Goal: Transaction & Acquisition: Purchase product/service

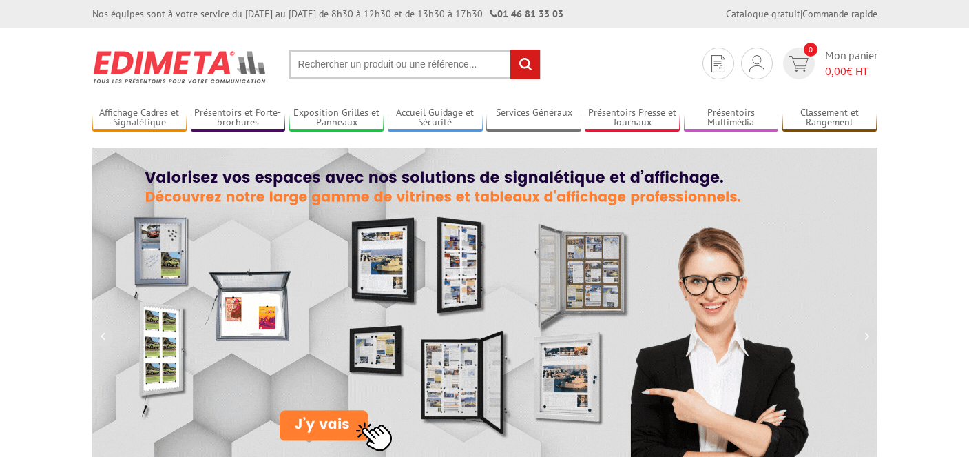
click at [393, 68] on input "text" at bounding box center [415, 65] width 252 height 30
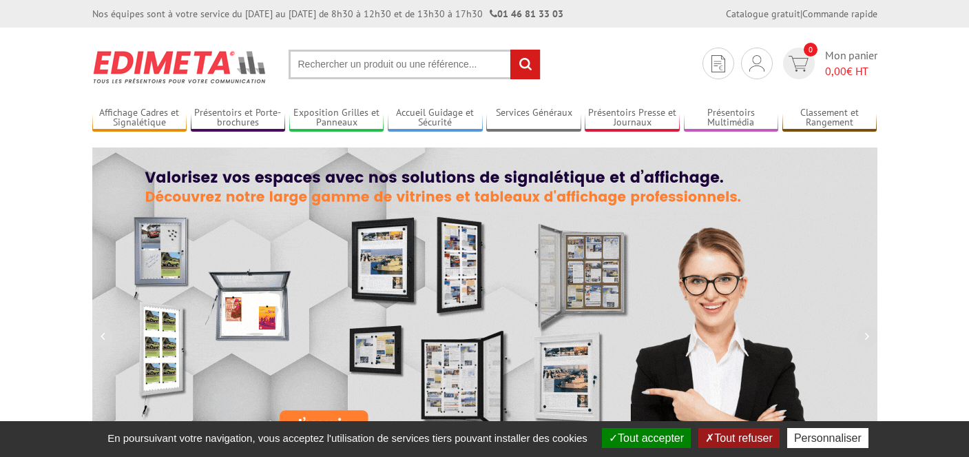
click at [393, 68] on input "text" at bounding box center [415, 65] width 252 height 30
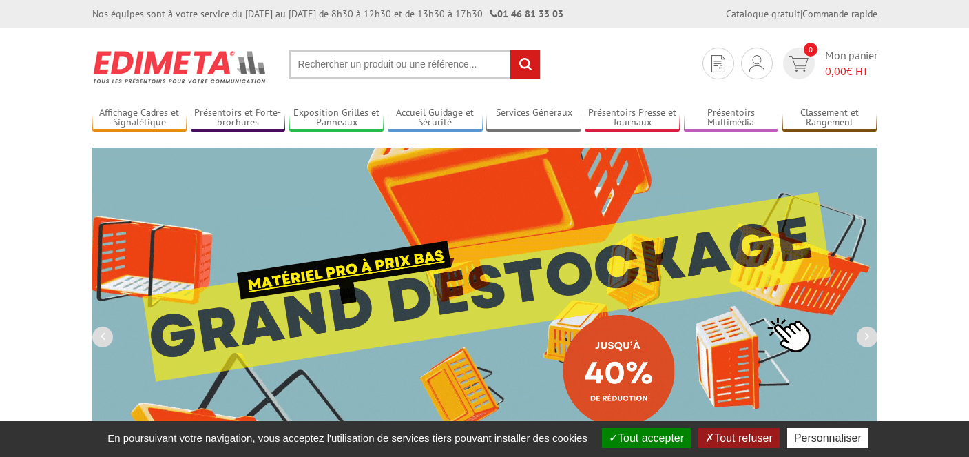
click at [393, 65] on input "text" at bounding box center [415, 65] width 252 height 30
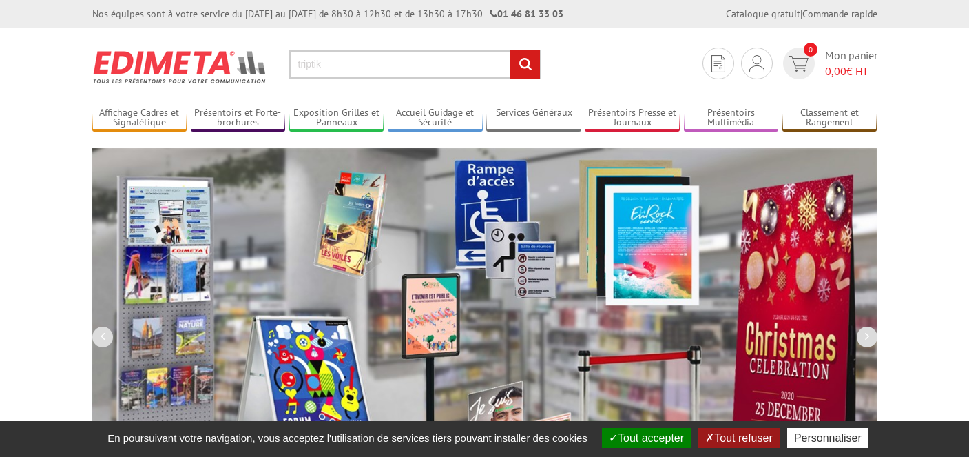
type input "triptik"
click at [511, 50] on input "rechercher" at bounding box center [526, 65] width 30 height 30
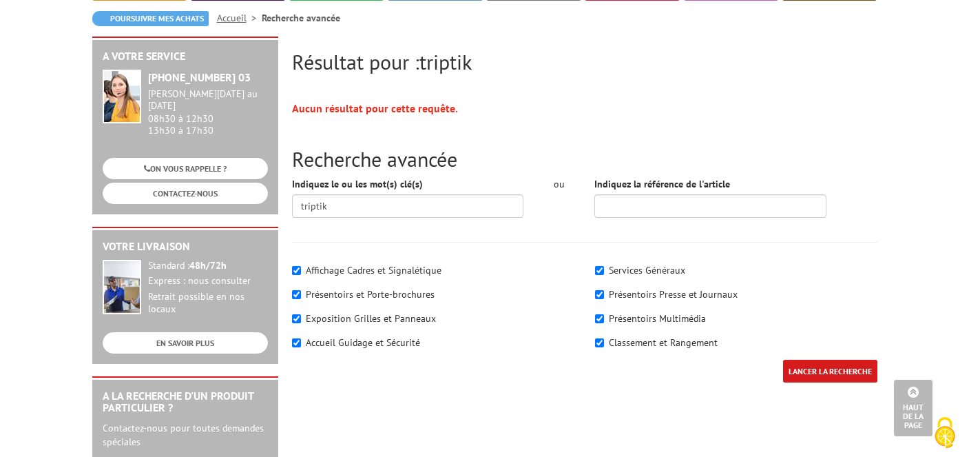
scroll to position [3, 0]
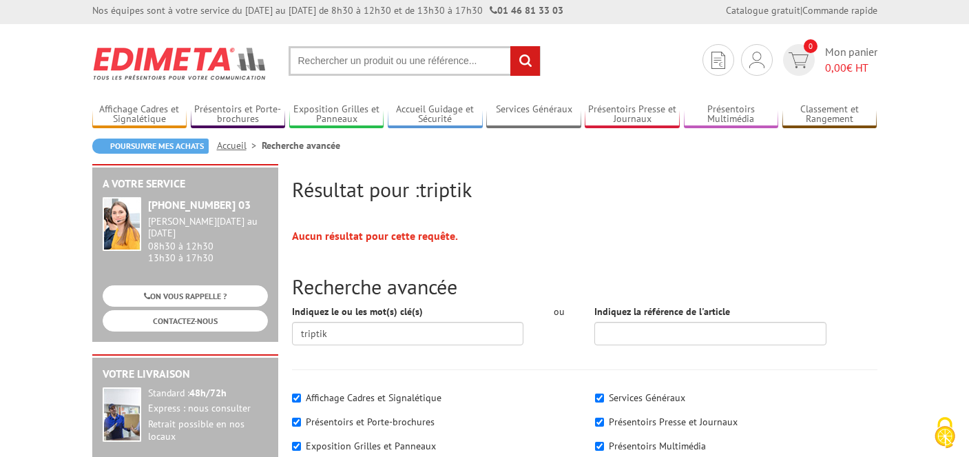
click at [424, 64] on input "text" at bounding box center [415, 61] width 252 height 30
paste input "PVT605"
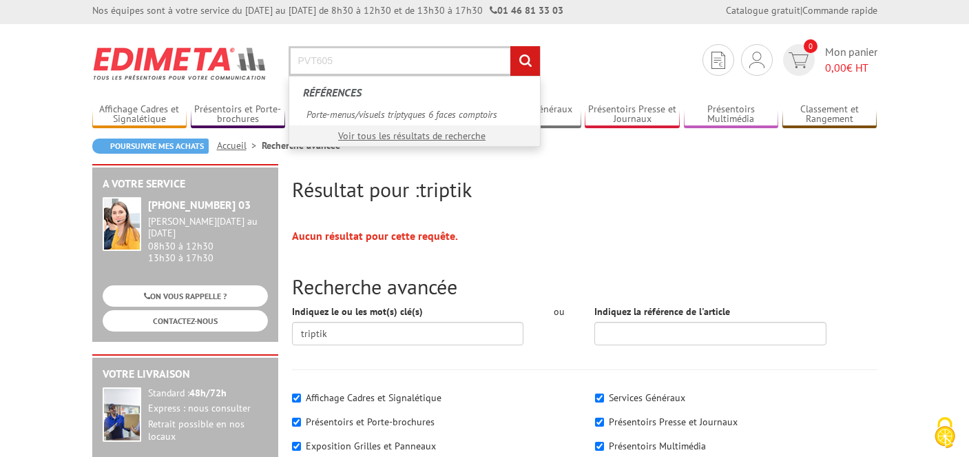
type input "PVT605"
click at [511, 46] on input "rechercher" at bounding box center [526, 61] width 30 height 30
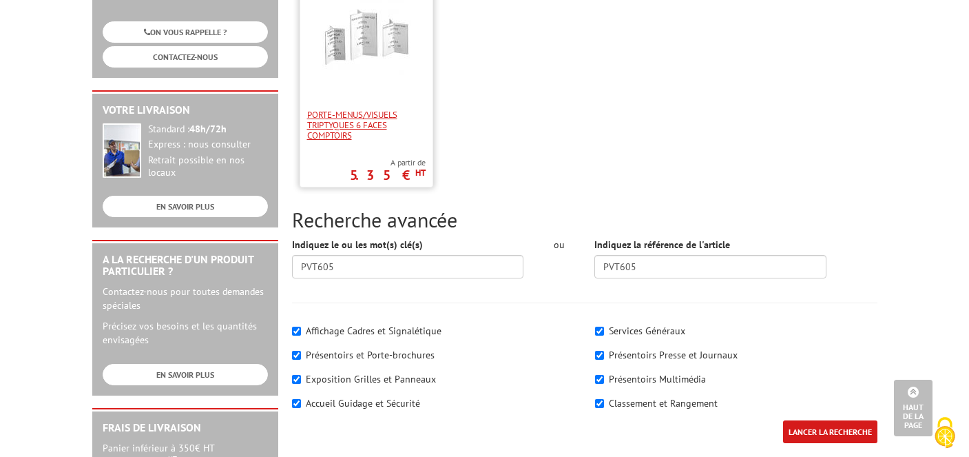
scroll to position [266, 0]
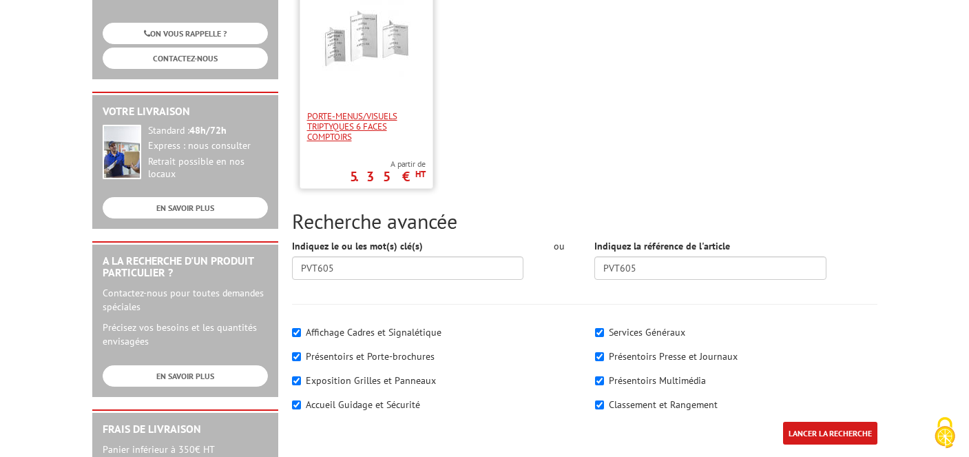
click at [364, 121] on span "Porte-menus/visuels triptyques 6 faces comptoirs" at bounding box center [366, 126] width 119 height 31
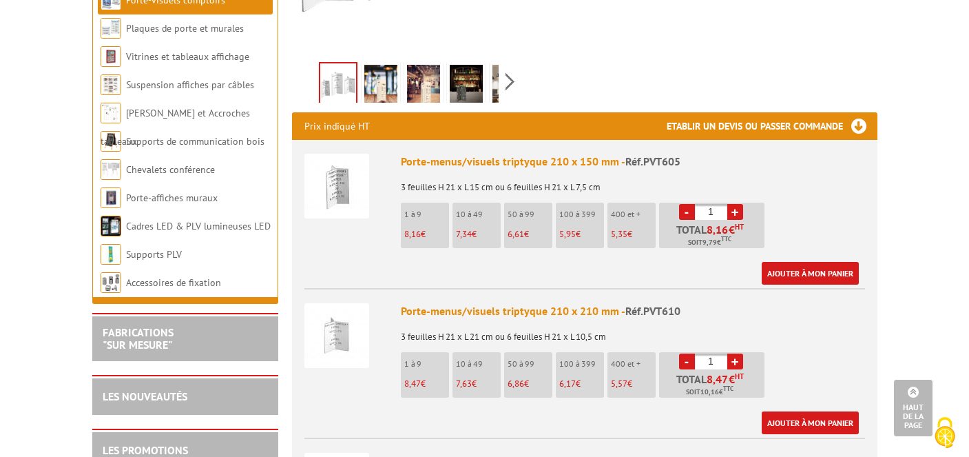
scroll to position [424, 0]
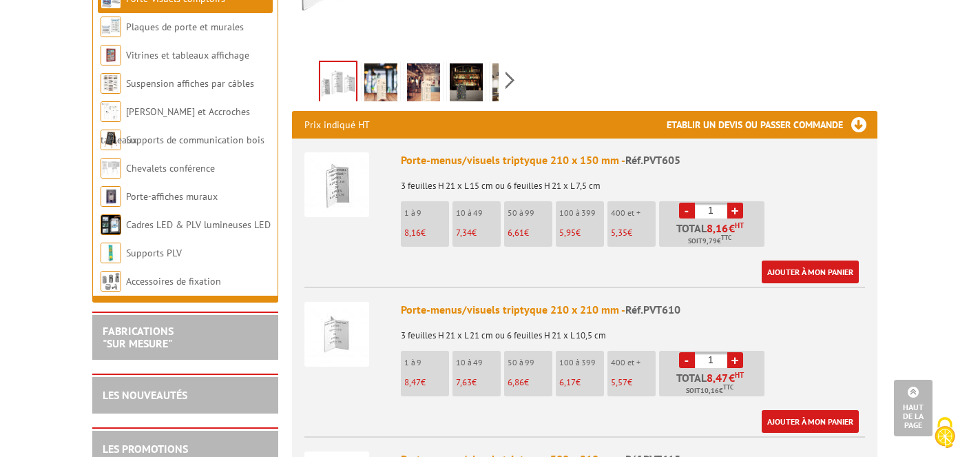
click at [739, 203] on link "+" at bounding box center [736, 211] width 16 height 16
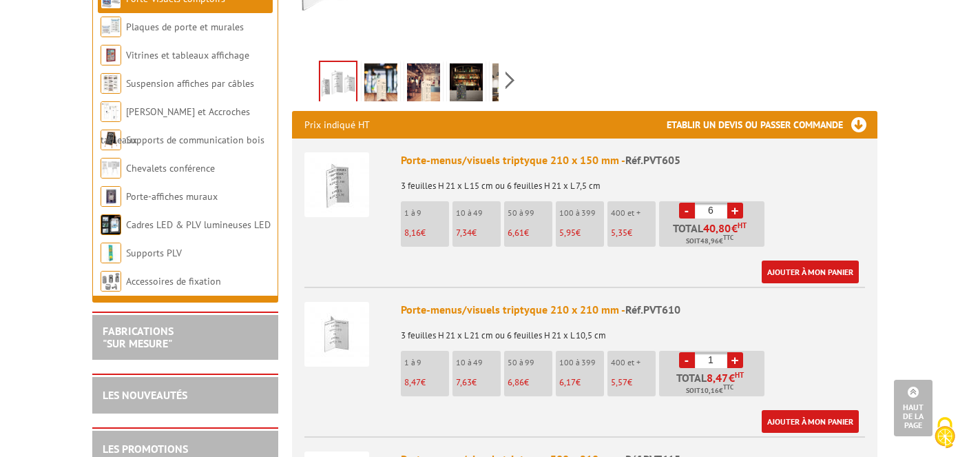
click at [739, 203] on link "+" at bounding box center [736, 211] width 16 height 16
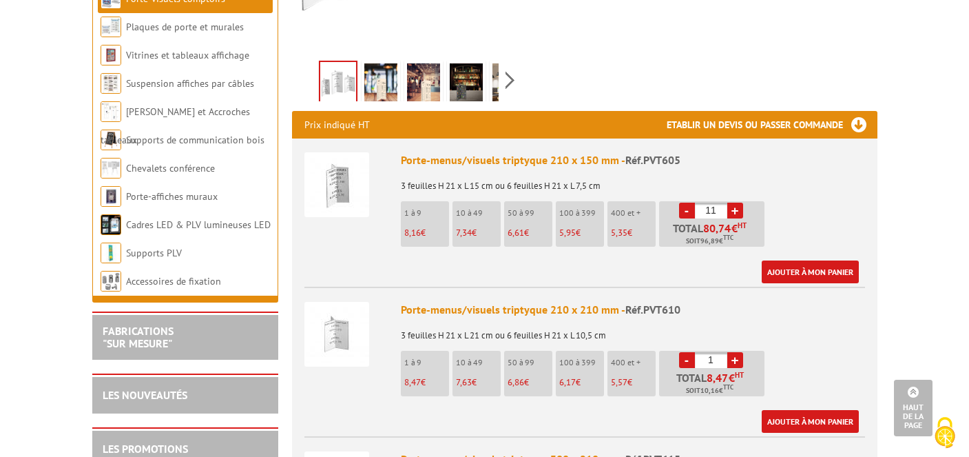
click at [739, 203] on link "+" at bounding box center [736, 211] width 16 height 16
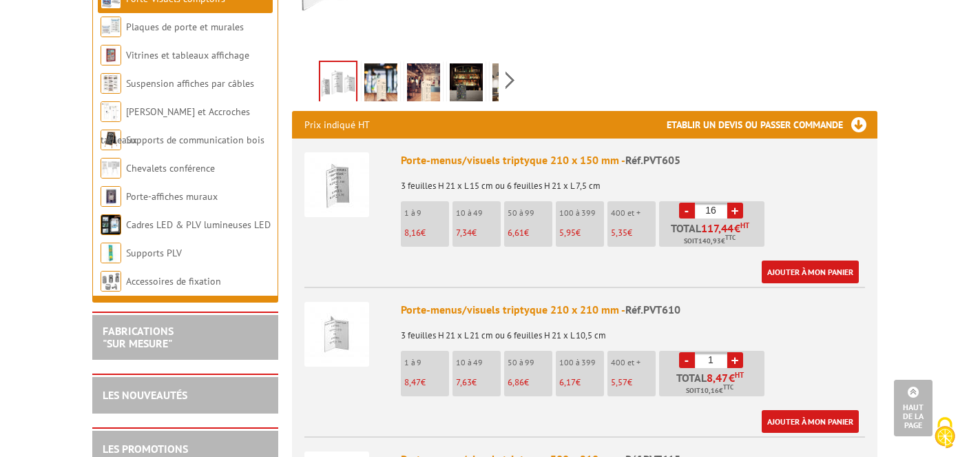
click at [739, 203] on link "+" at bounding box center [736, 211] width 16 height 16
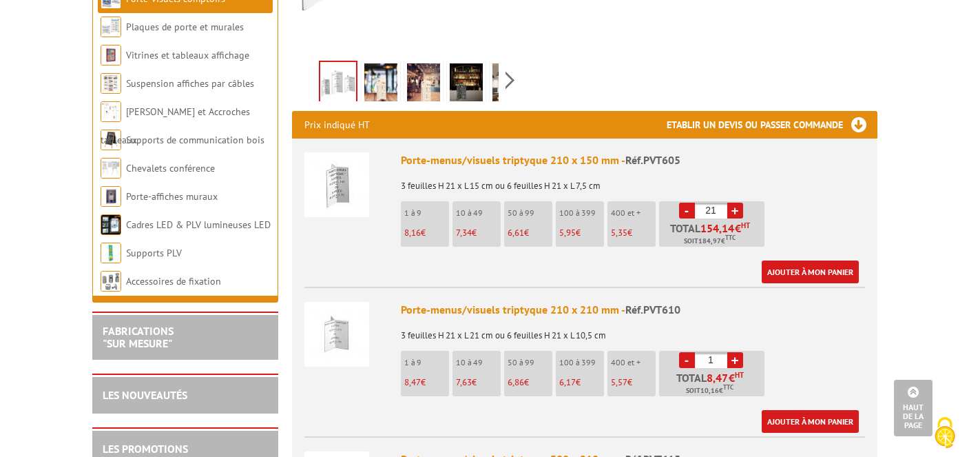
click at [739, 203] on link "+" at bounding box center [736, 211] width 16 height 16
type input "25"
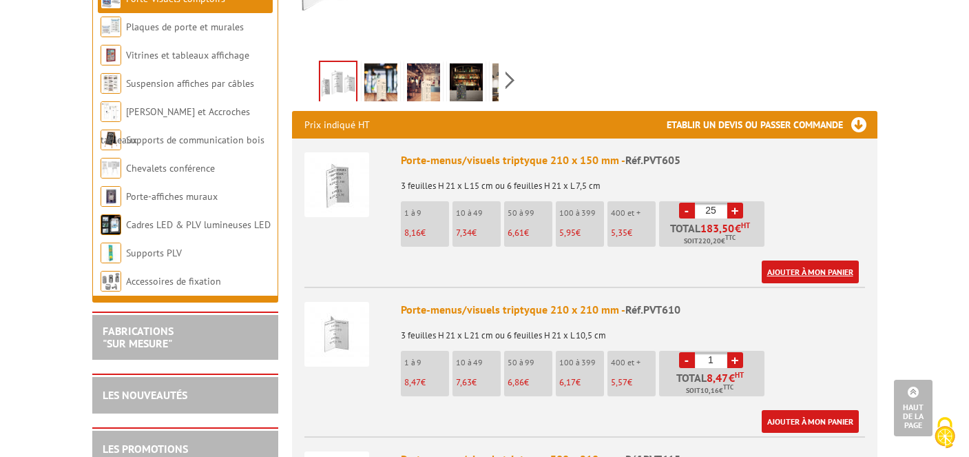
click at [799, 260] on link "Ajouter à mon panier" at bounding box center [810, 271] width 97 height 23
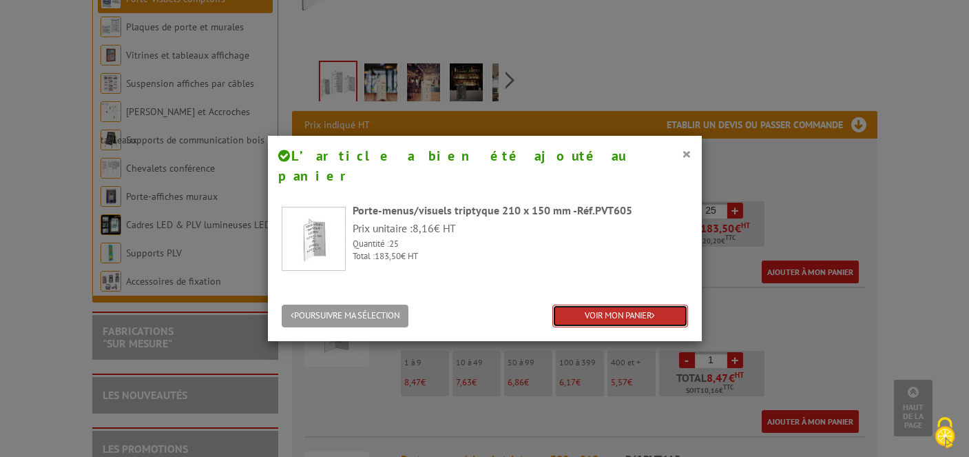
click at [639, 305] on link "VOIR MON PANIER" at bounding box center [621, 316] width 136 height 23
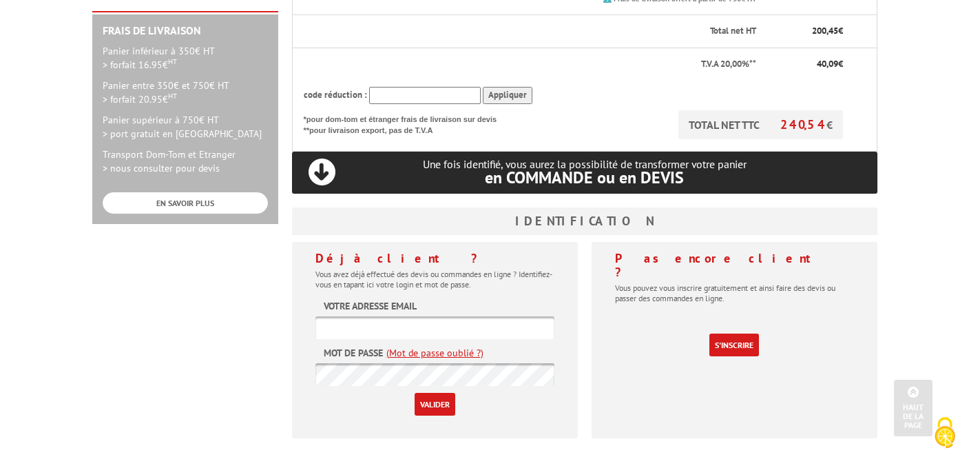
scroll to position [455, 0]
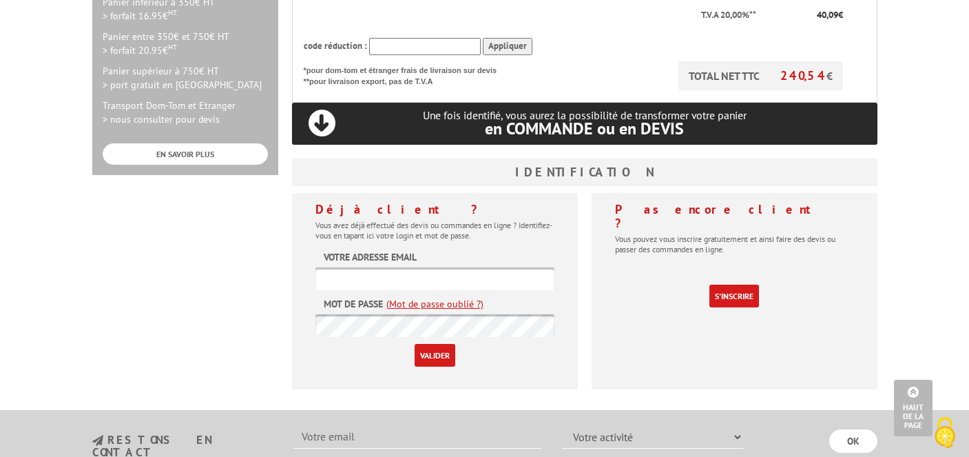
type input "[EMAIL_ADDRESS][DOMAIN_NAME]"
click at [434, 344] on input "Valider" at bounding box center [435, 355] width 41 height 23
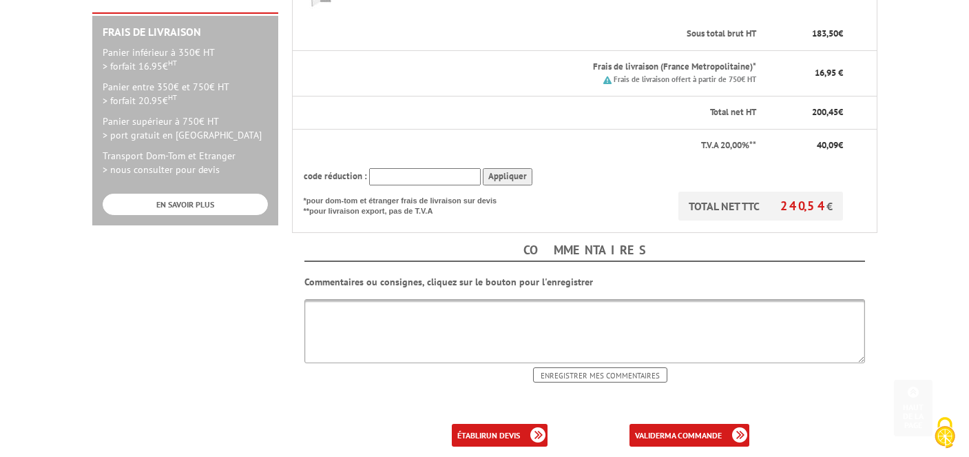
scroll to position [555, 0]
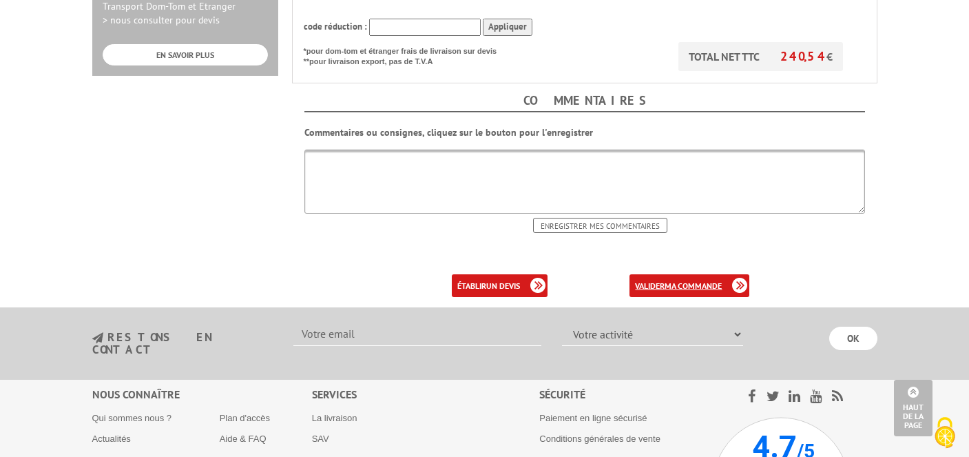
click at [684, 280] on b "ma commande" at bounding box center [693, 285] width 57 height 10
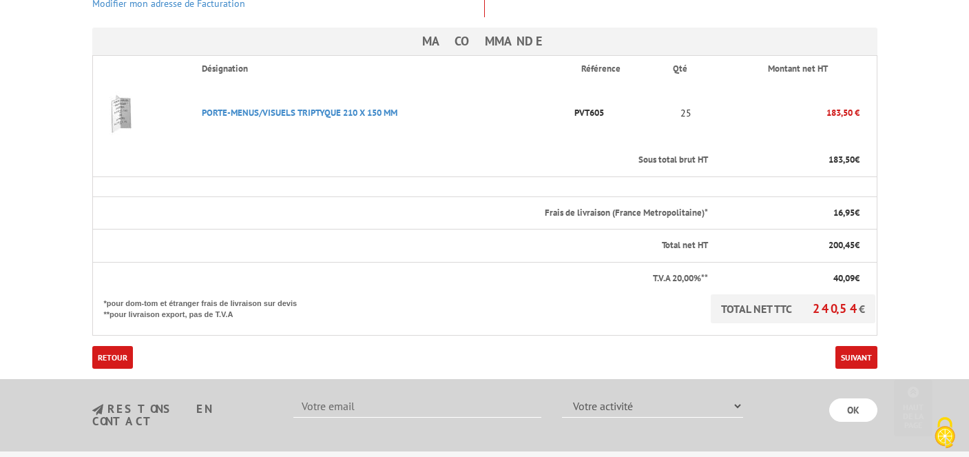
scroll to position [347, 0]
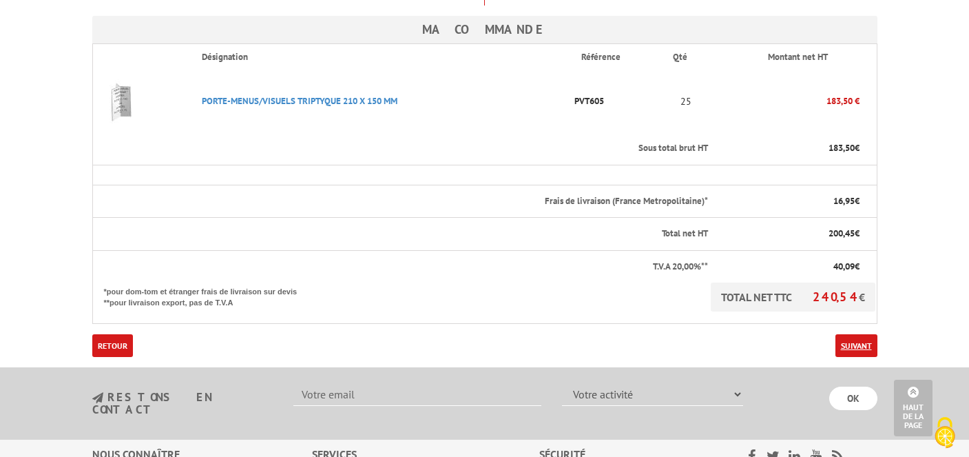
click at [857, 334] on link "Suivant" at bounding box center [857, 345] width 42 height 23
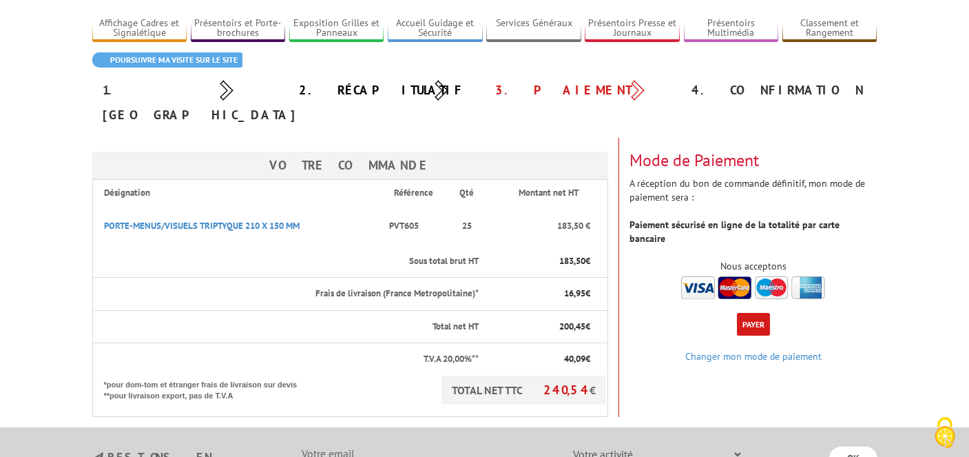
scroll to position [102, 0]
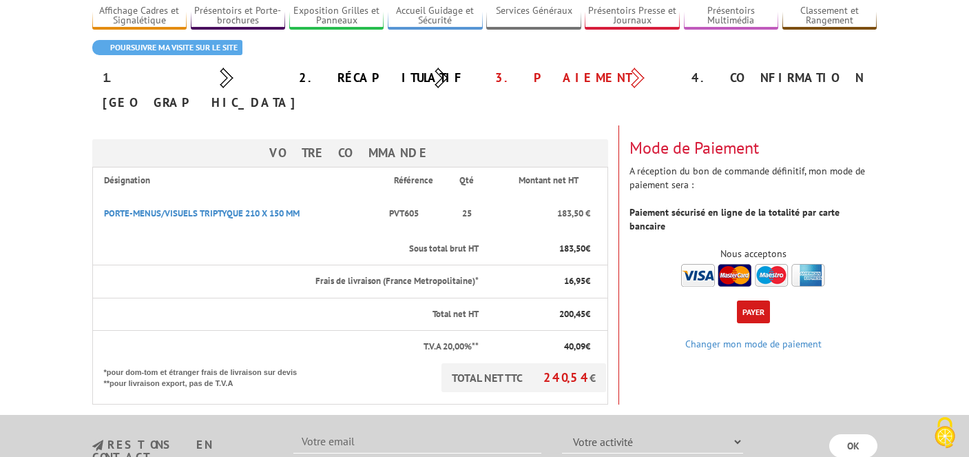
click at [754, 300] on button "Payer" at bounding box center [753, 311] width 33 height 23
